Goal: Transaction & Acquisition: Purchase product/service

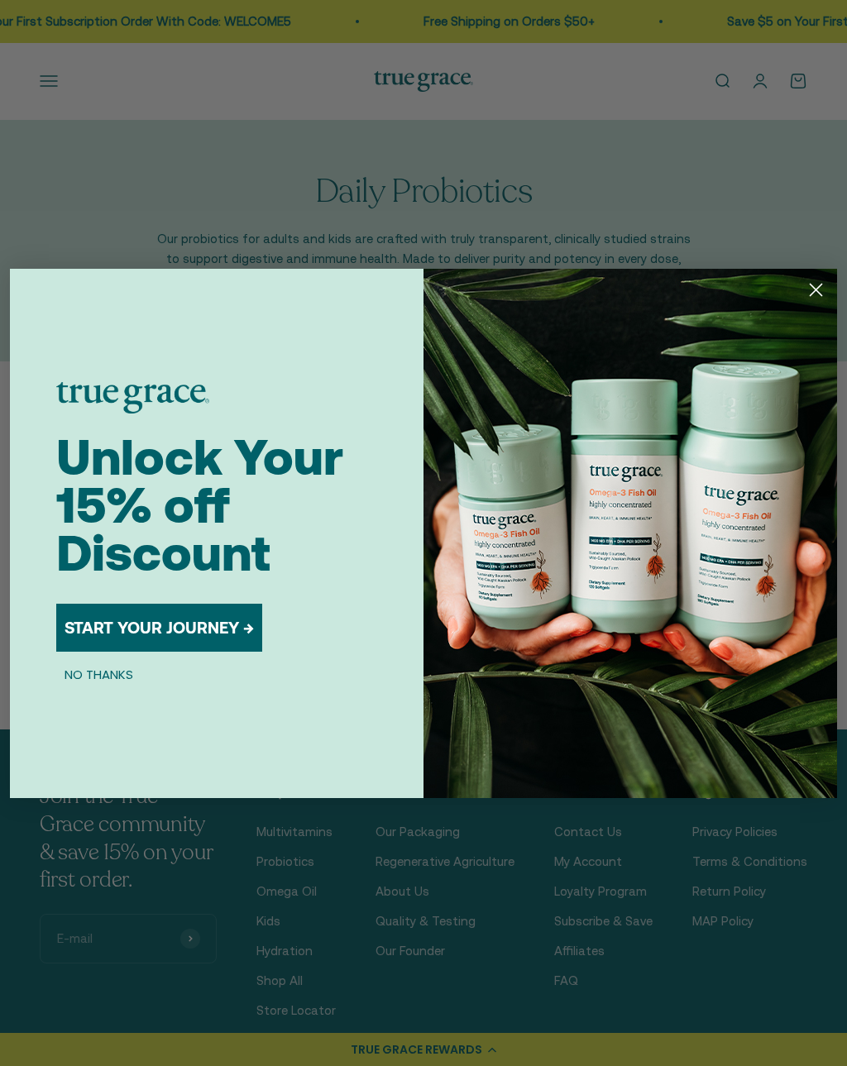
click at [214, 624] on button "START YOUR JOURNEY →" at bounding box center [159, 628] width 206 height 48
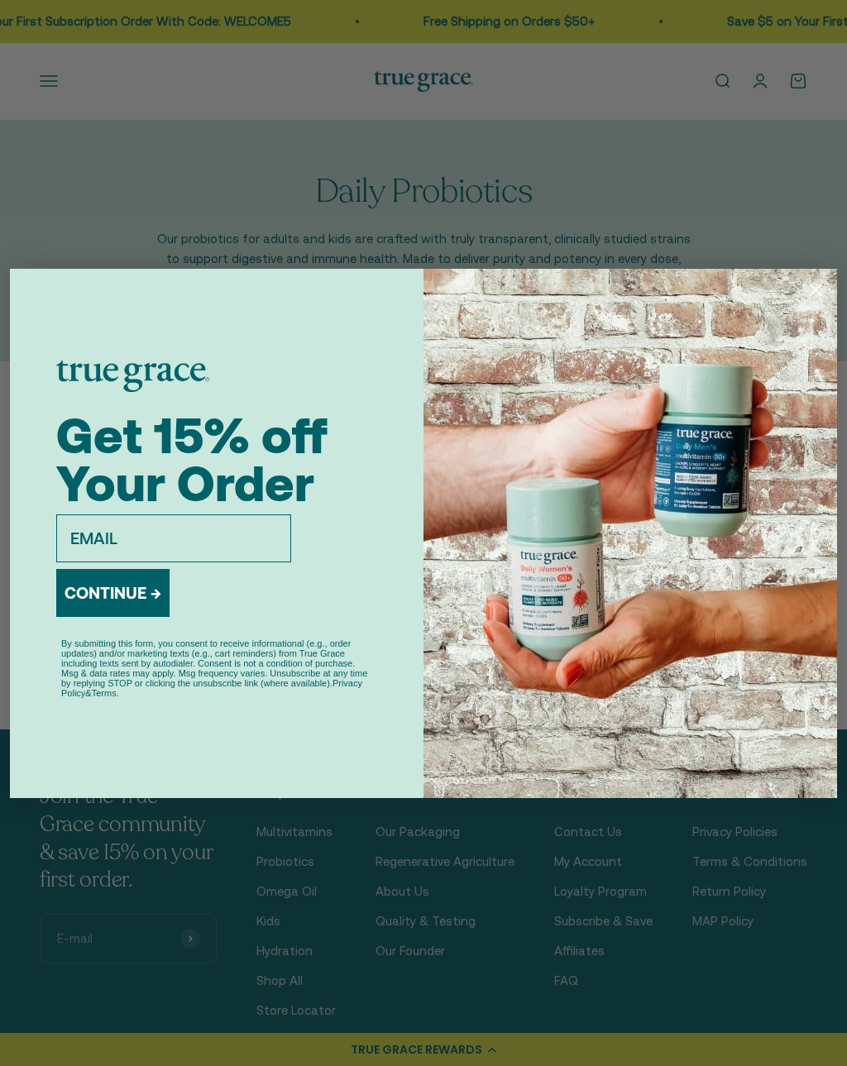
click at [199, 523] on input "email" at bounding box center [173, 538] width 235 height 48
type input "[EMAIL_ADDRESS][DOMAIN_NAME]"
click at [120, 589] on button "CONTINUE →" at bounding box center [112, 593] width 113 height 48
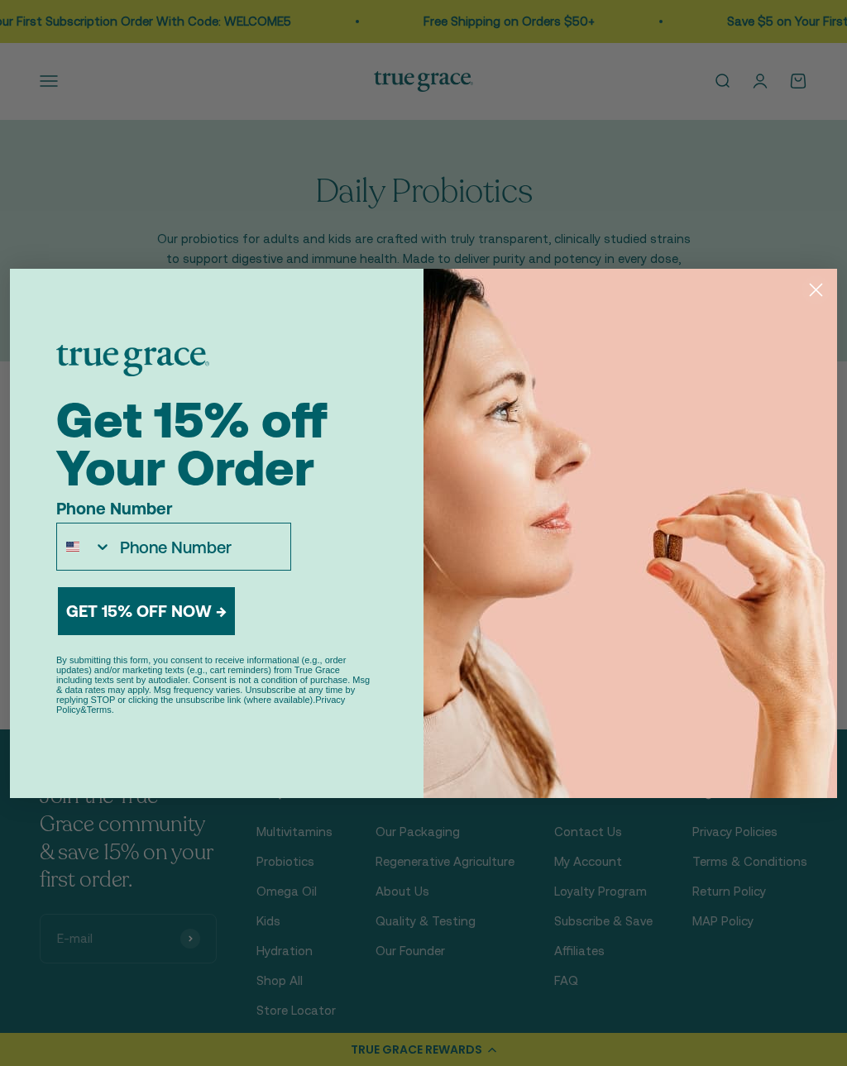
click at [196, 546] on input "Phone Number" at bounding box center [201, 547] width 179 height 46
type input "[PHONE_NUMBER]"
click at [179, 606] on button "GET 15% OFF NOW →" at bounding box center [146, 611] width 177 height 48
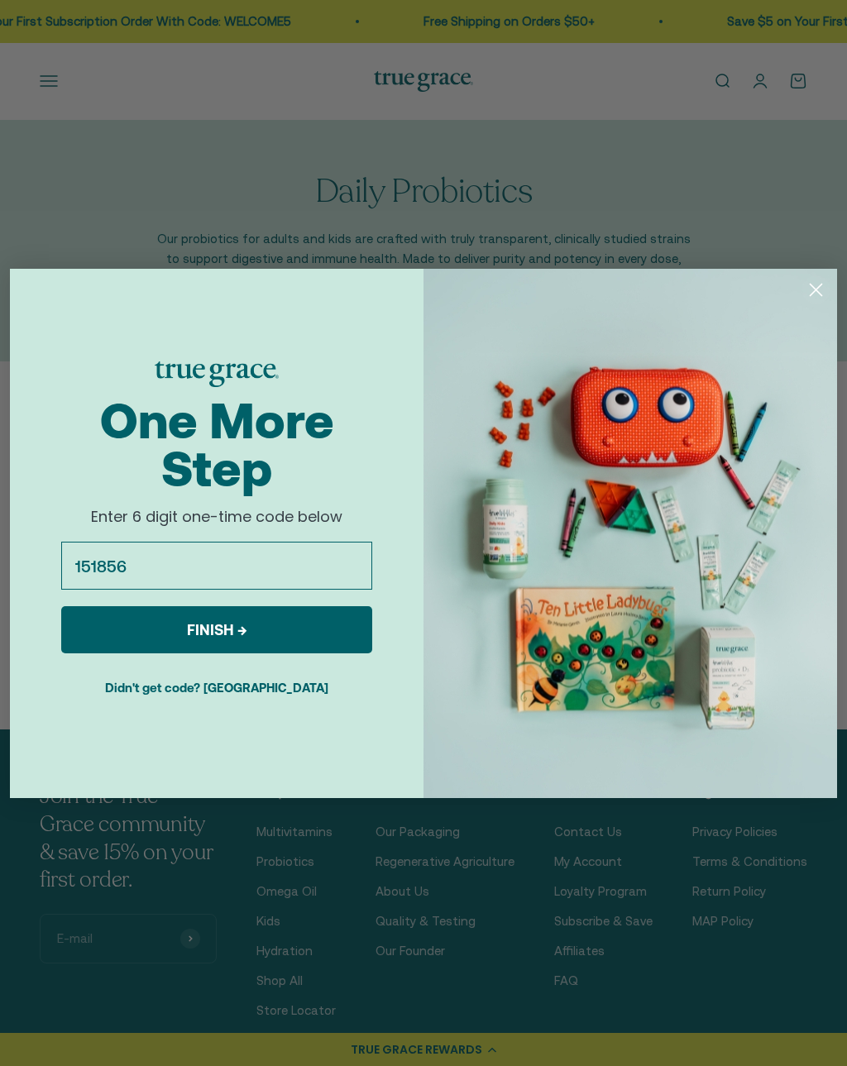
click at [290, 625] on button "FINISH →" at bounding box center [216, 629] width 311 height 47
click at [258, 570] on input "151856" at bounding box center [216, 566] width 311 height 48
type input "151836"
click at [276, 630] on button "FINISH →" at bounding box center [216, 629] width 311 height 47
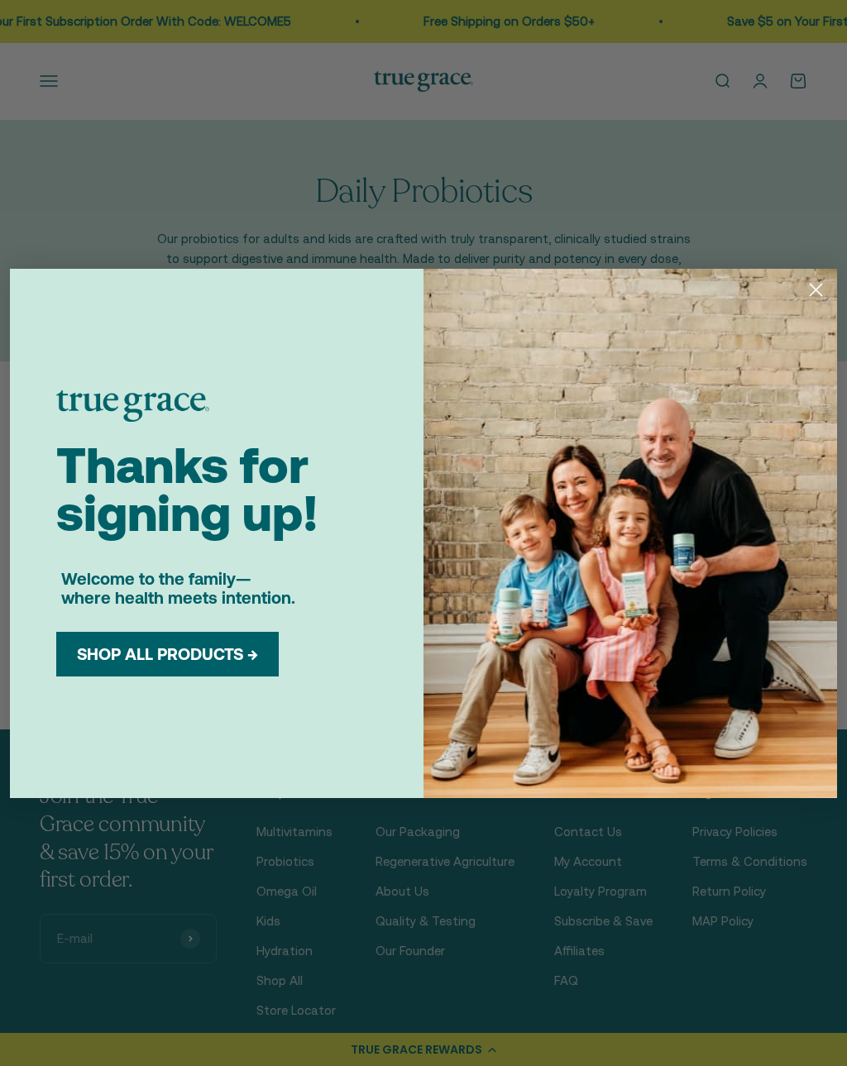
click at [211, 656] on button "SHOP ALL PRODUCTS →" at bounding box center [168, 654] width 198 height 20
click at [208, 648] on button "SHOP ALL PRODUCTS →" at bounding box center [168, 654] width 198 height 20
click at [817, 288] on icon "Close dialog" at bounding box center [816, 290] width 12 height 12
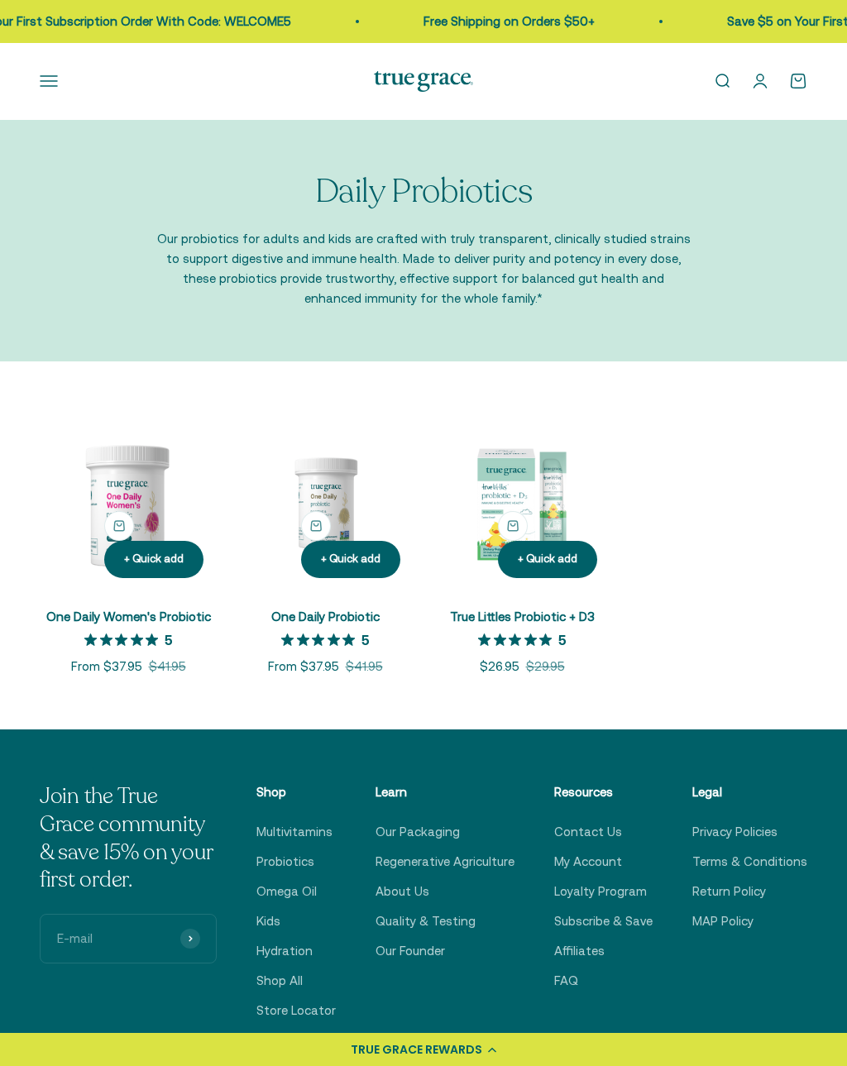
click at [763, 85] on link "Open account page" at bounding box center [760, 81] width 18 height 18
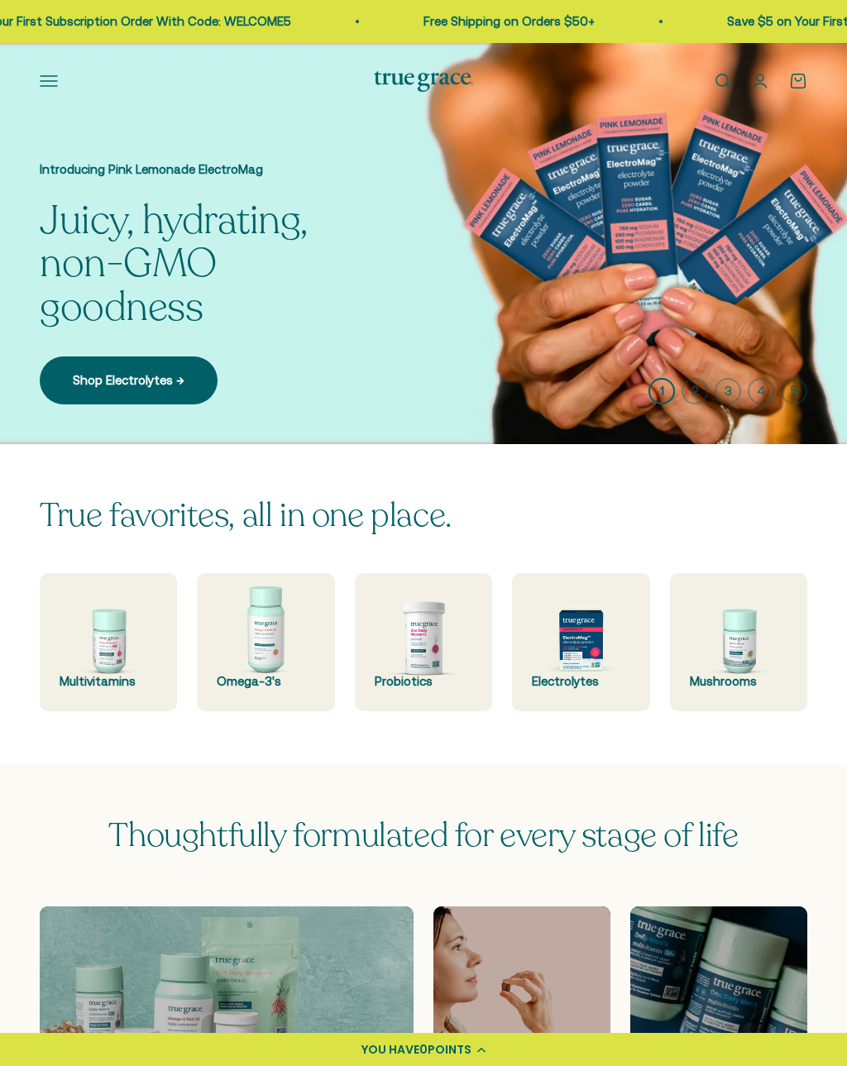
click at [418, 641] on img at bounding box center [423, 641] width 137 height 137
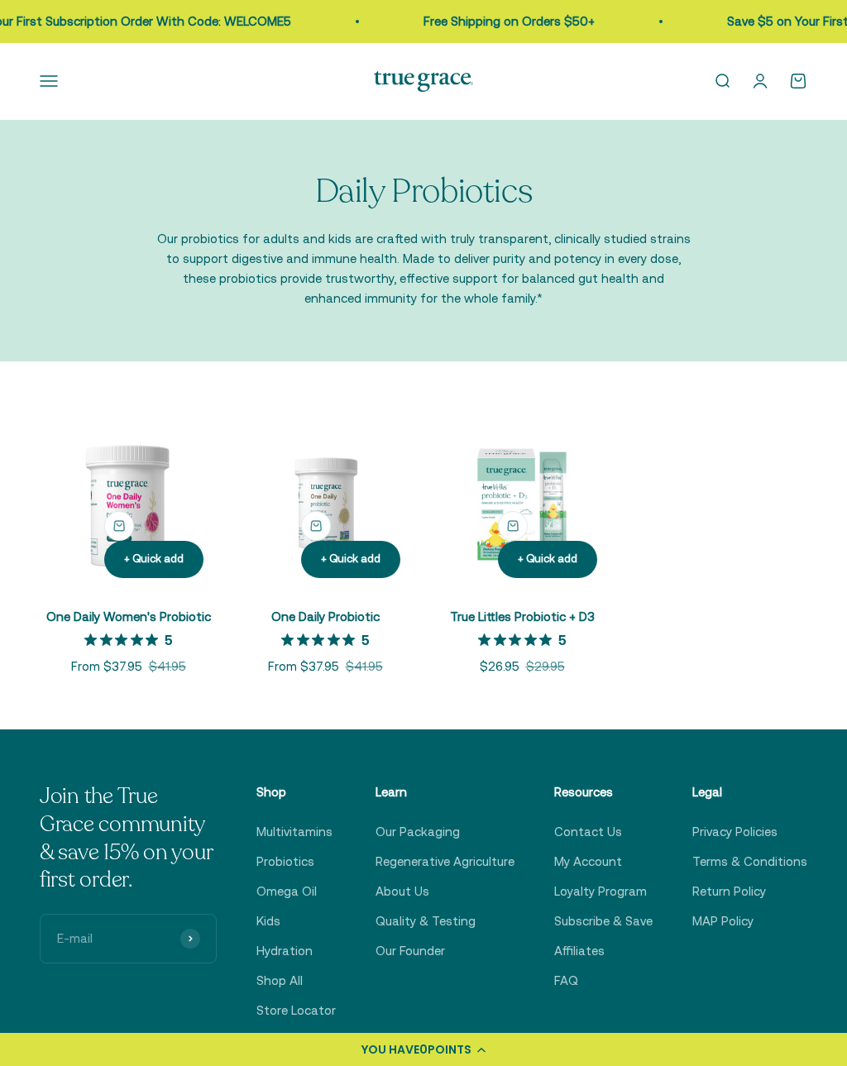
click at [334, 512] on img at bounding box center [325, 502] width 177 height 177
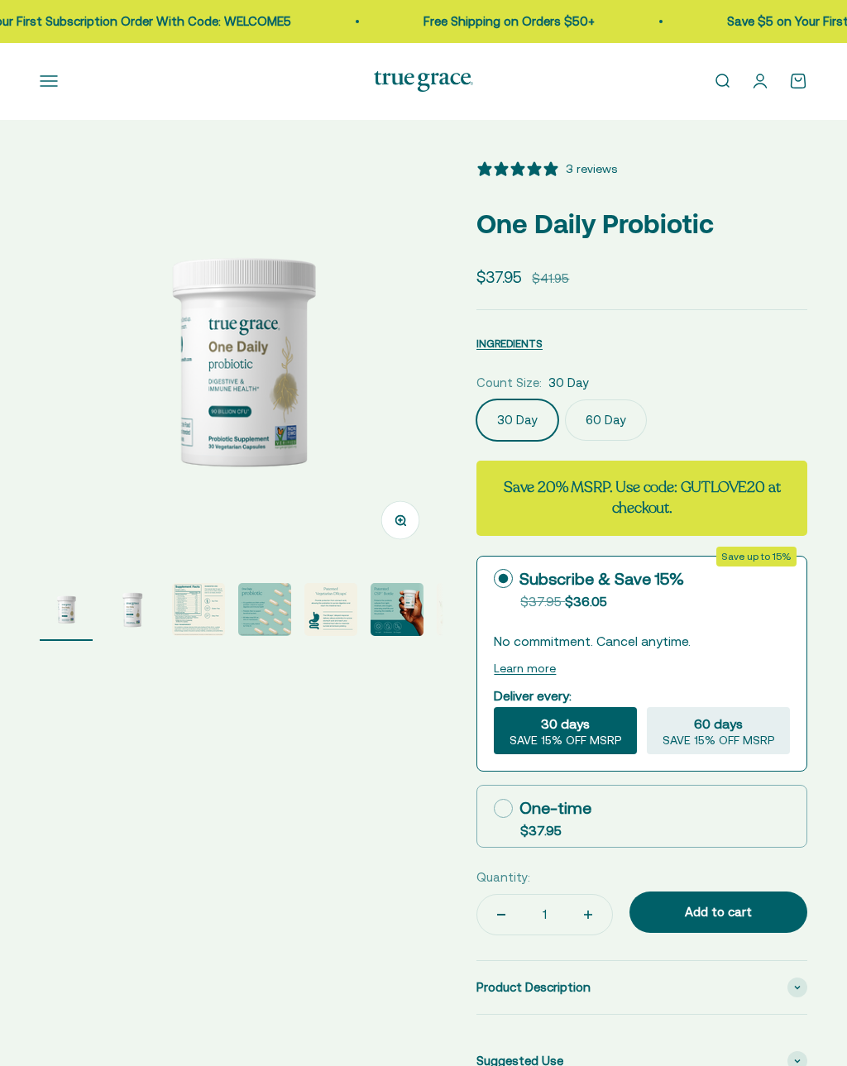
select select "3"
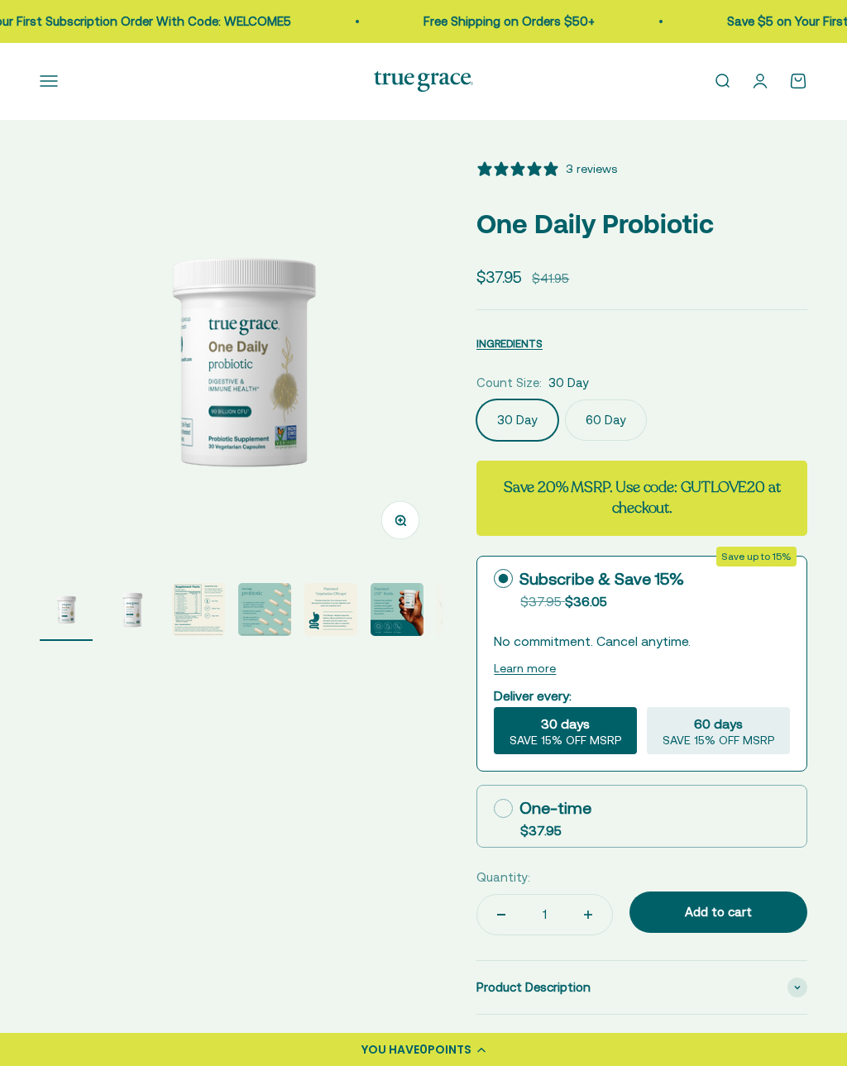
click at [605, 417] on label "60 Day" at bounding box center [606, 419] width 82 height 41
click at [476, 399] on input "60 Day" at bounding box center [476, 399] width 1 height 1
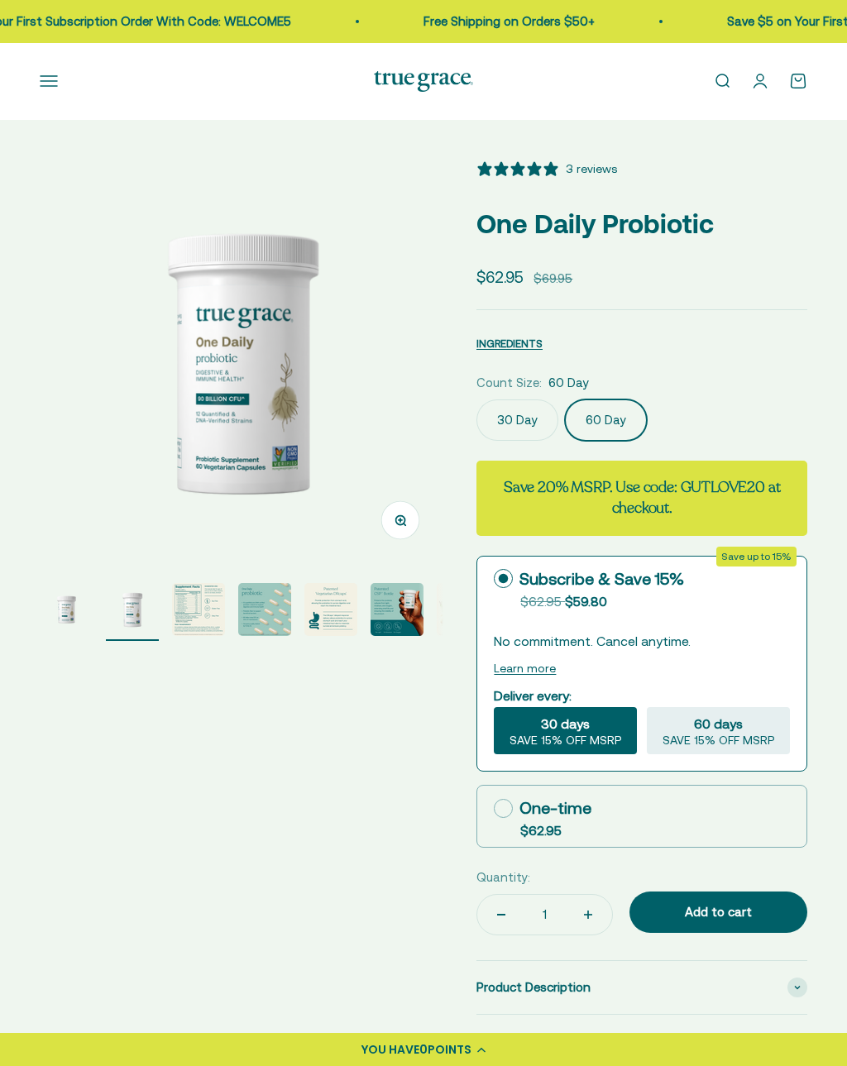
click at [517, 801] on div "One-time" at bounding box center [543, 808] width 98 height 25
click at [494, 808] on input "One-time $62.95" at bounding box center [493, 808] width 1 height 1
radio input "true"
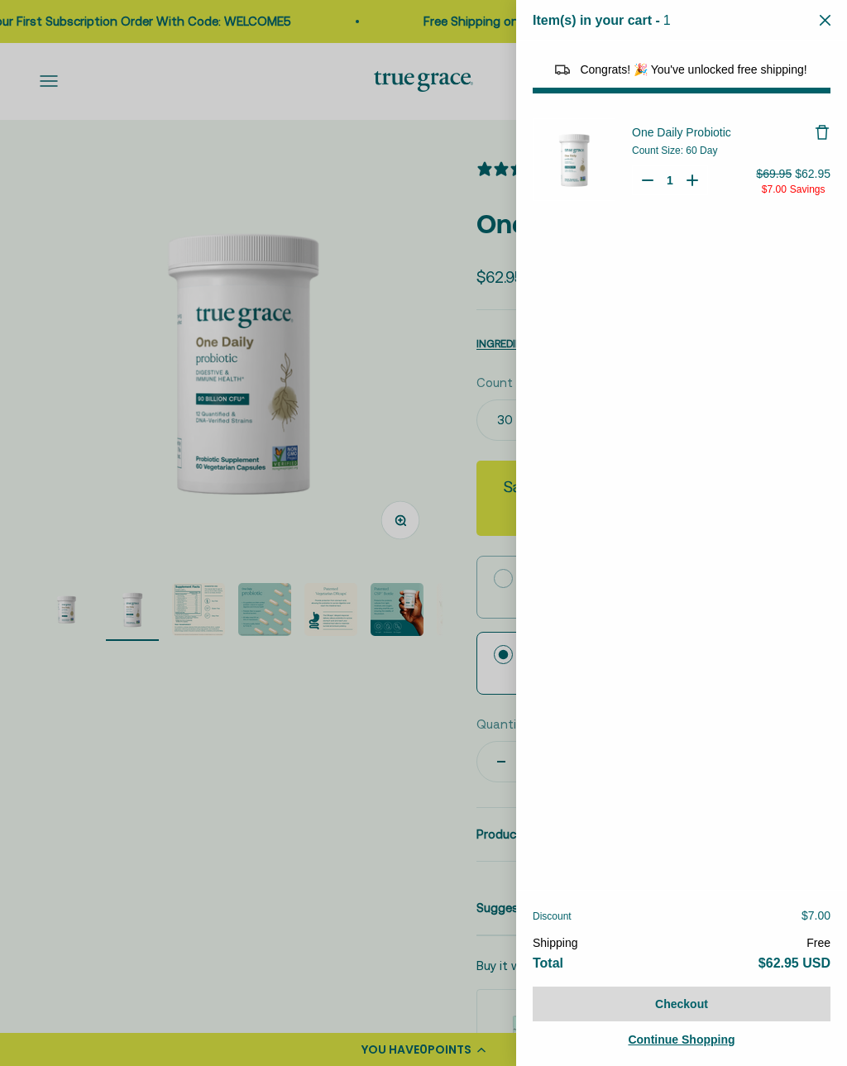
select select "44878157185238"
select select "46108681896150"
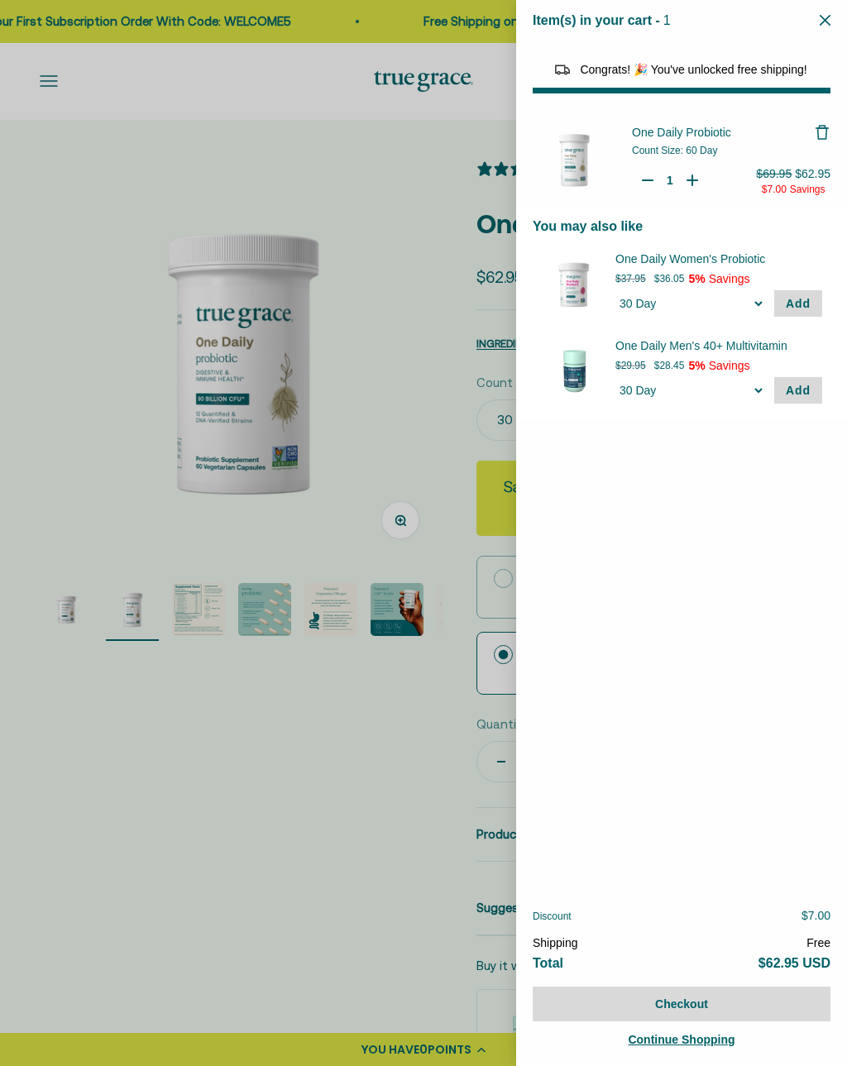
click at [703, 300] on select "Count Size 30 Day 60 Day" at bounding box center [690, 303] width 151 height 25
click at [807, 299] on span "Add" at bounding box center [798, 303] width 25 height 13
select select "46108681896150"
